Goal: Task Accomplishment & Management: Complete application form

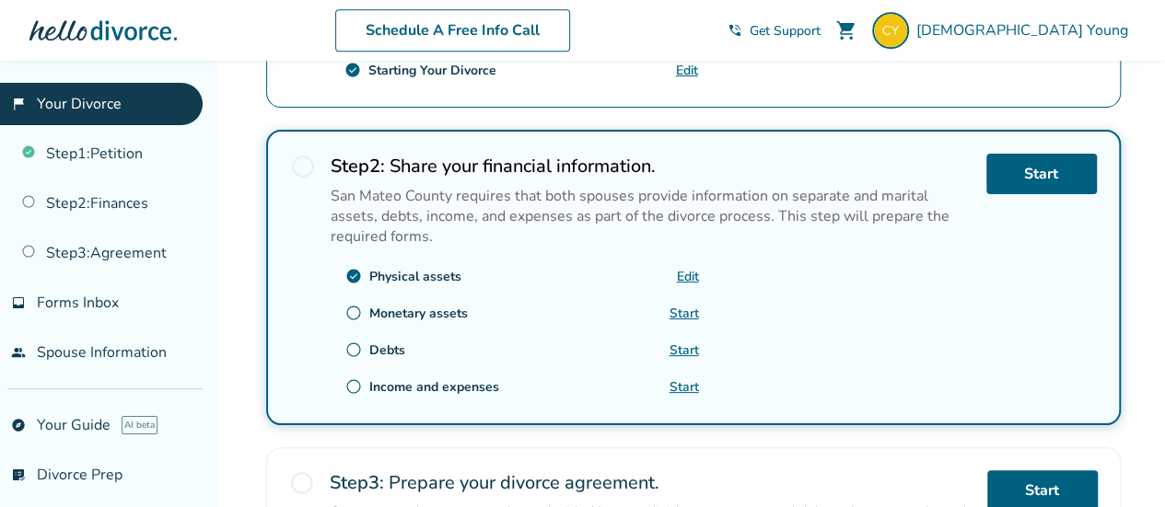
scroll to position [512, 0]
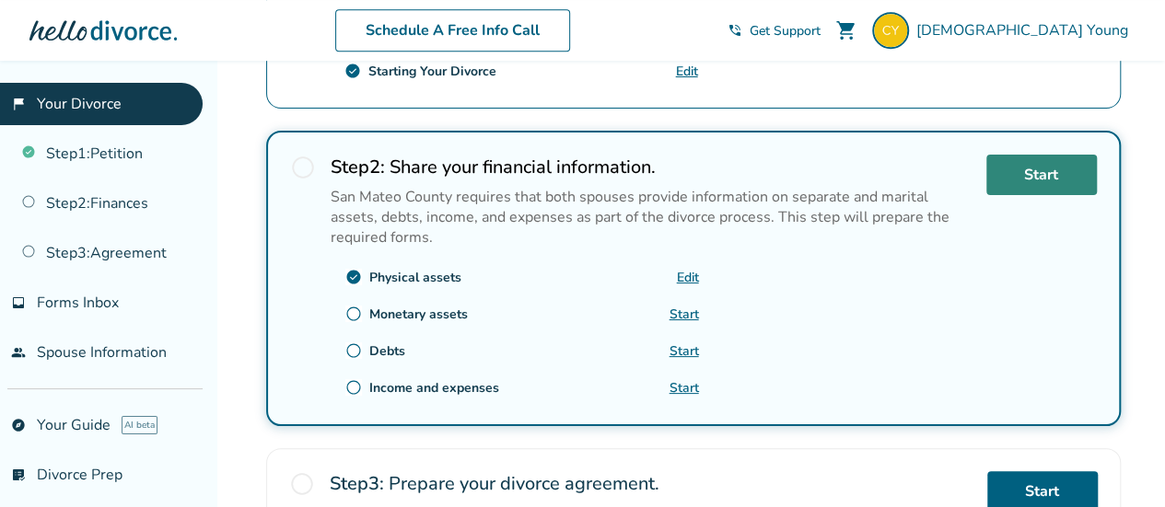
click at [1030, 174] on link "Start" at bounding box center [1041, 175] width 110 height 41
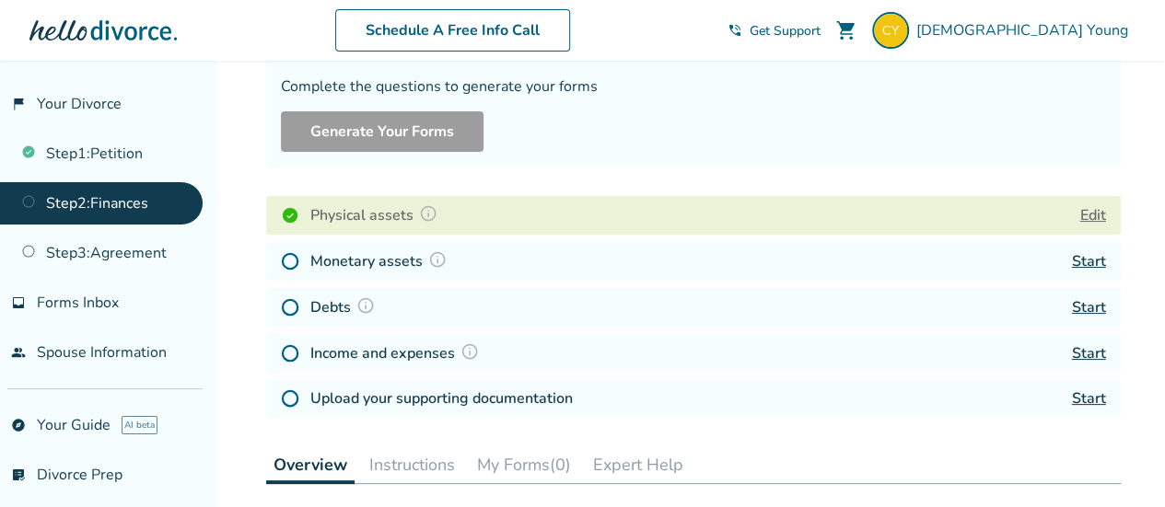
scroll to position [157, 0]
click at [1088, 215] on button "Edit" at bounding box center [1093, 214] width 26 height 22
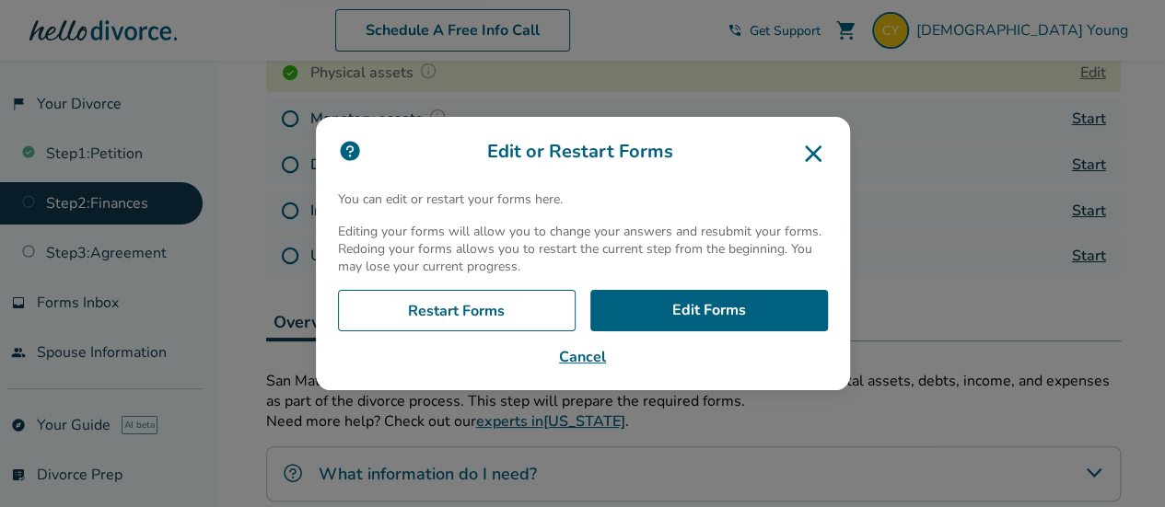
scroll to position [433, 0]
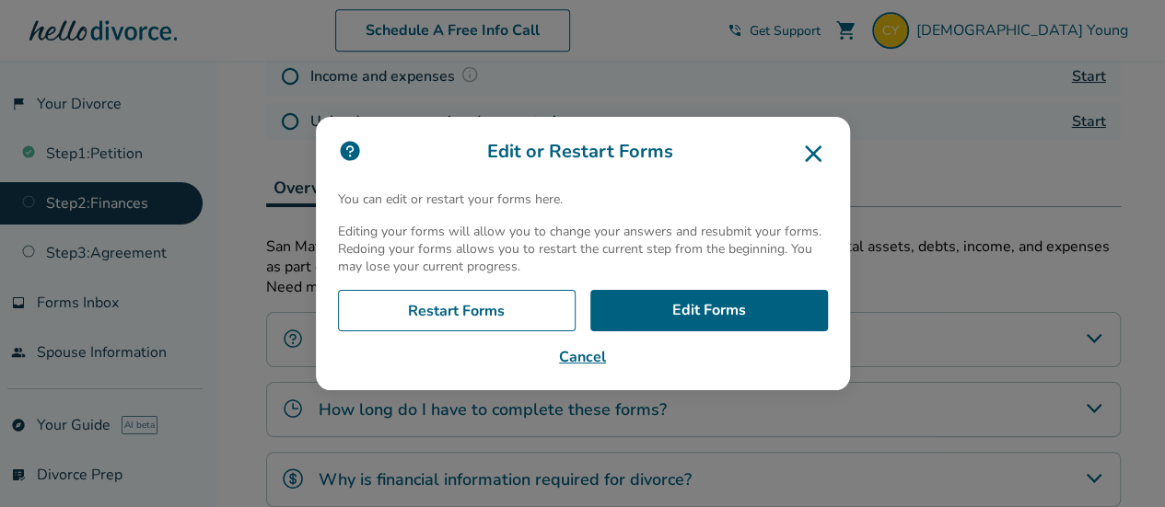
click at [105, 342] on div "Edit or Restart Forms You can edit or restart your forms here. Editing your for…" at bounding box center [582, 253] width 1165 height 507
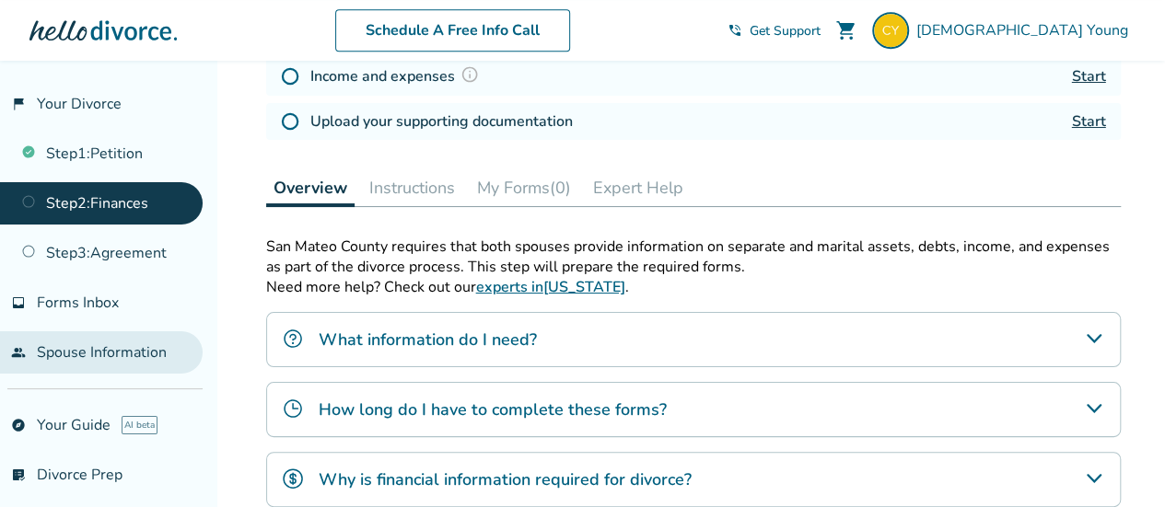
click at [132, 336] on link "people Spouse Information" at bounding box center [101, 352] width 203 height 42
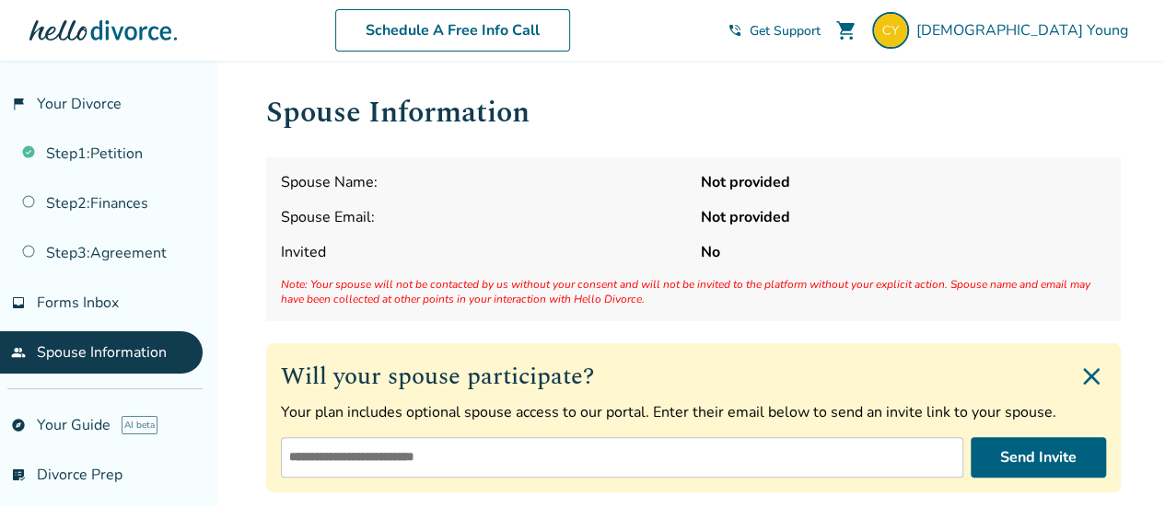
click at [417, 452] on input "email" at bounding box center [622, 457] width 682 height 41
type input "**********"
click at [1096, 377] on img "Close invite form" at bounding box center [1090, 376] width 29 height 29
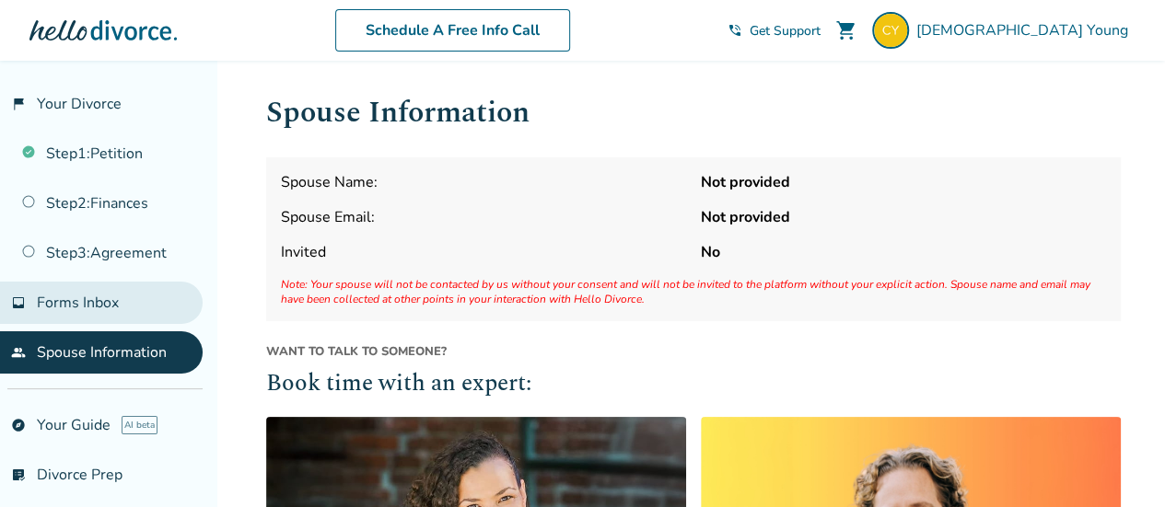
click at [111, 305] on span "Forms Inbox" at bounding box center [78, 303] width 82 height 20
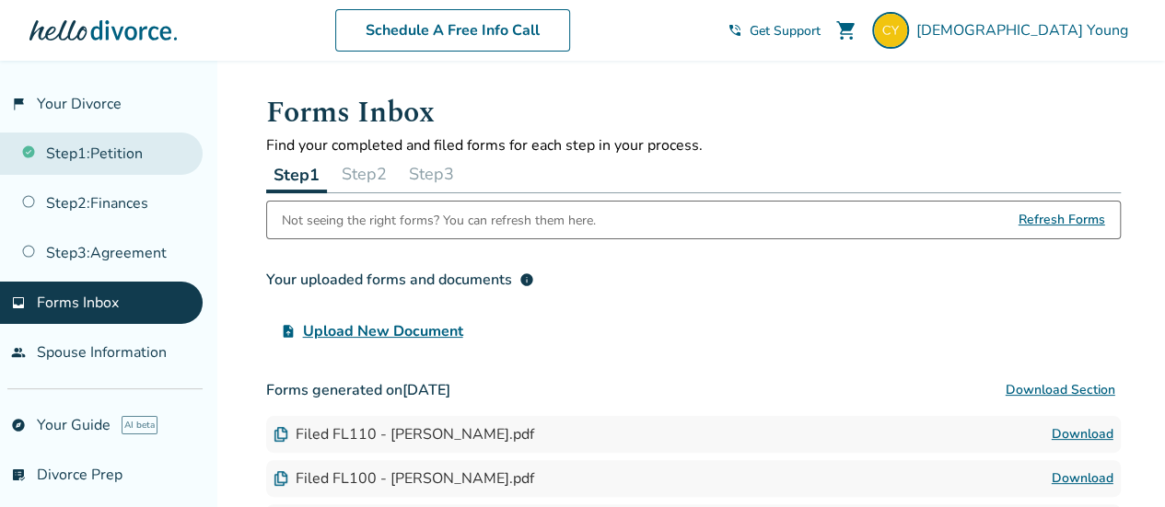
click at [127, 143] on link "Step 1 : Petition" at bounding box center [101, 154] width 203 height 42
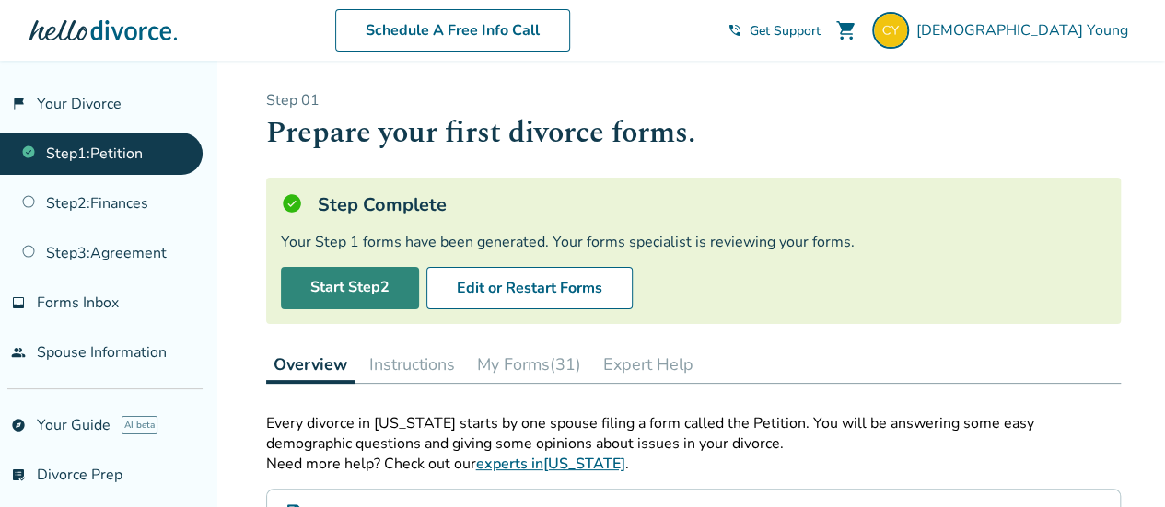
click at [324, 299] on link "Start Step 2" at bounding box center [350, 288] width 138 height 42
